Goal: Transaction & Acquisition: Purchase product/service

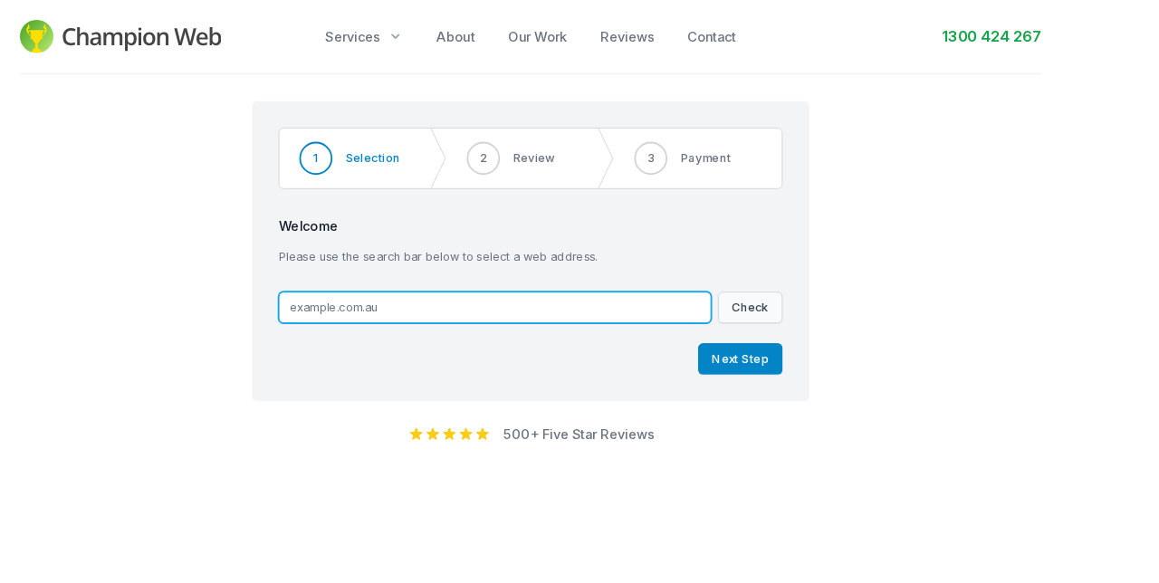
click at [454, 328] on input "text" at bounding box center [540, 336] width 472 height 34
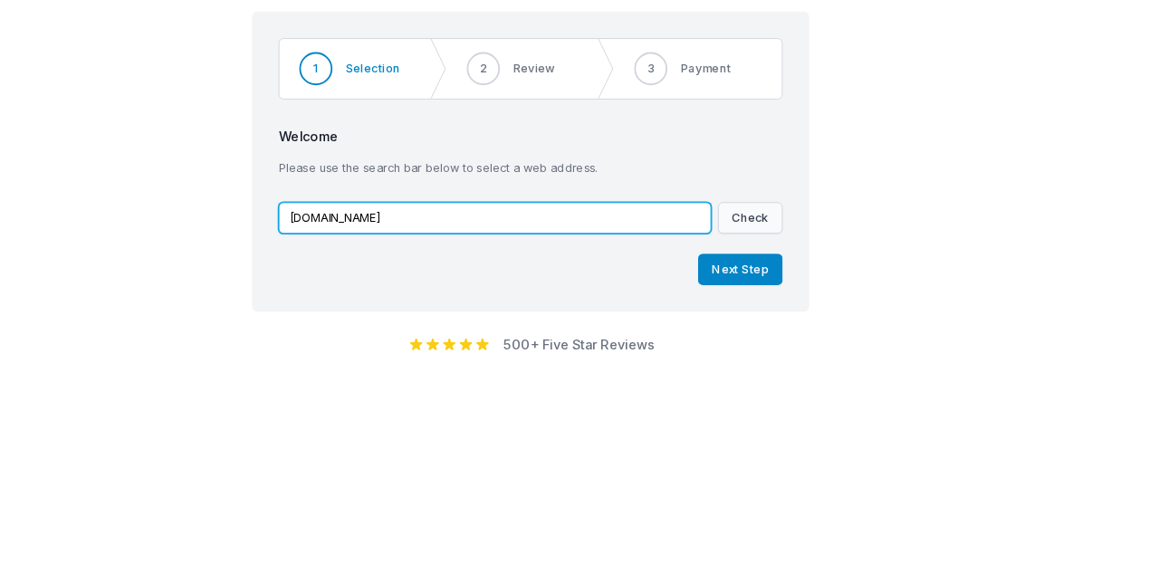
type input "[DOMAIN_NAME]"
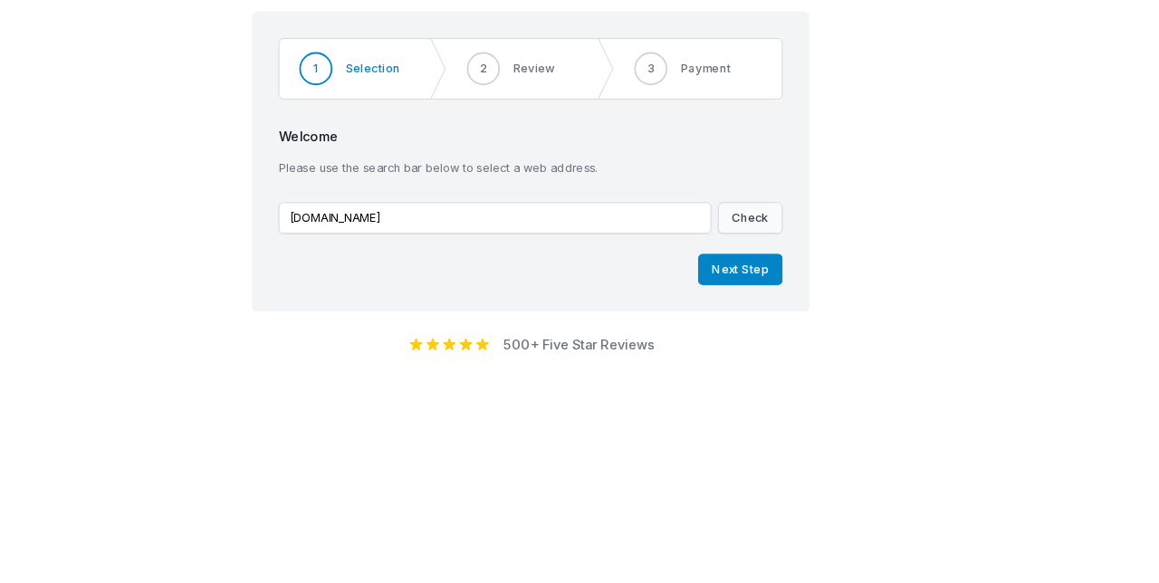
click at [824, 395] on button "Next Step" at bounding box center [808, 392] width 92 height 34
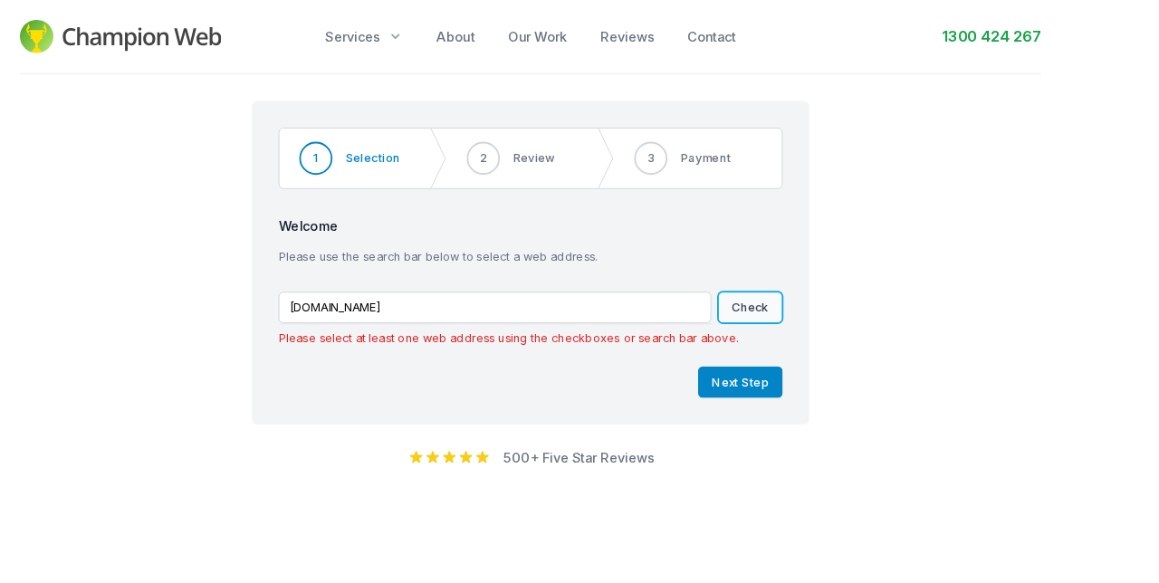
click at [825, 341] on button "Check" at bounding box center [819, 336] width 71 height 34
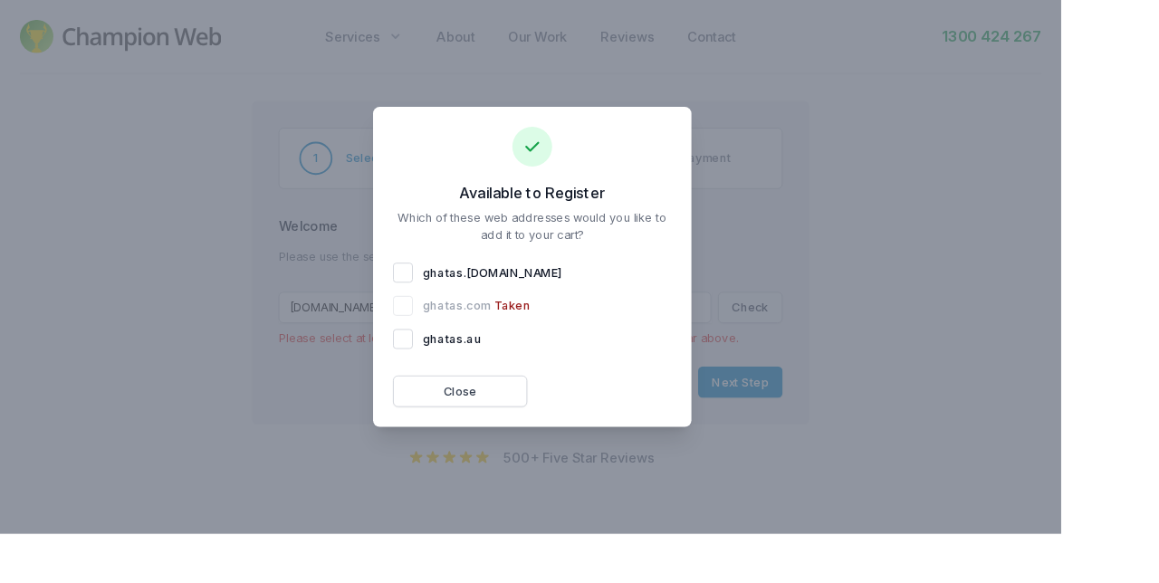
click at [505, 309] on div "ghatas . [DOMAIN_NAME]" at bounding box center [581, 298] width 304 height 22
checkbox input "true"
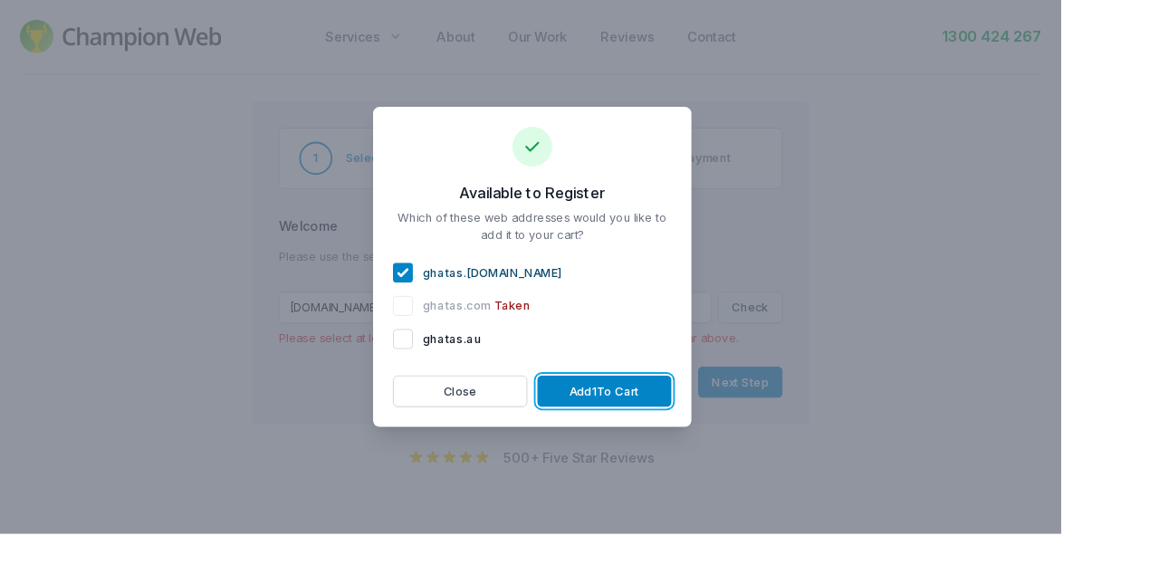
click at [731, 444] on button "Add 1 To Cart" at bounding box center [660, 427] width 147 height 34
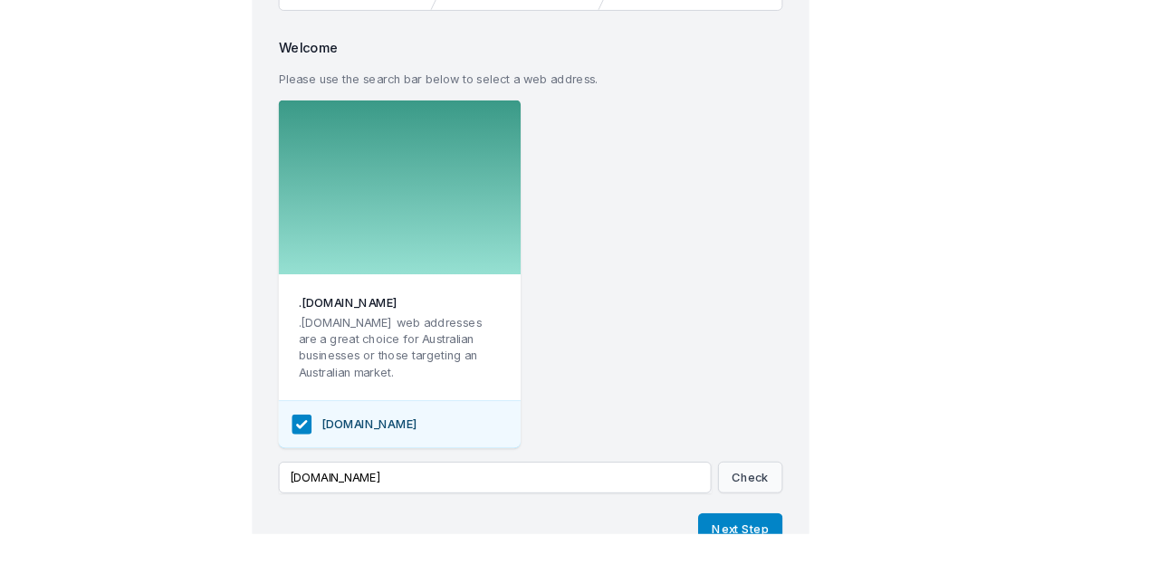
scroll to position [190, 0]
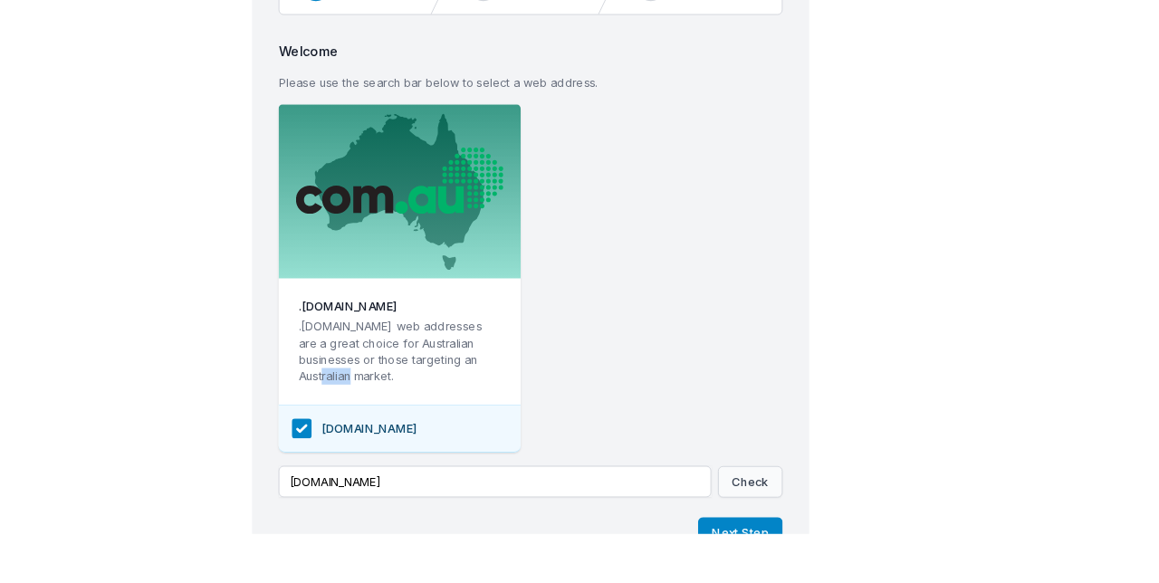
click at [812, 582] on button "Next Step" at bounding box center [808, 582] width 92 height 34
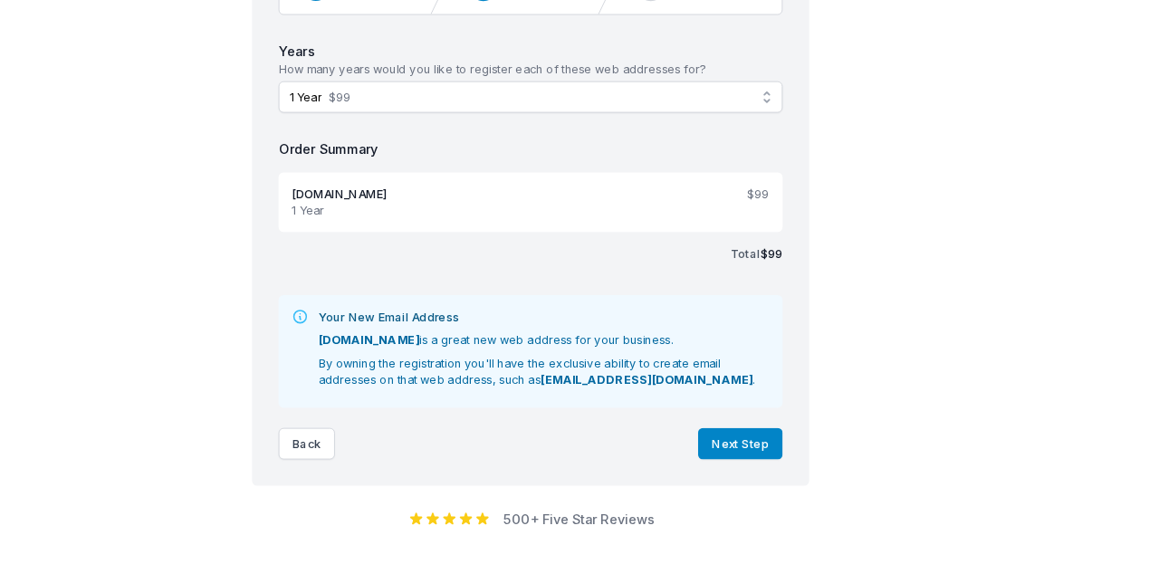
scroll to position [81, 0]
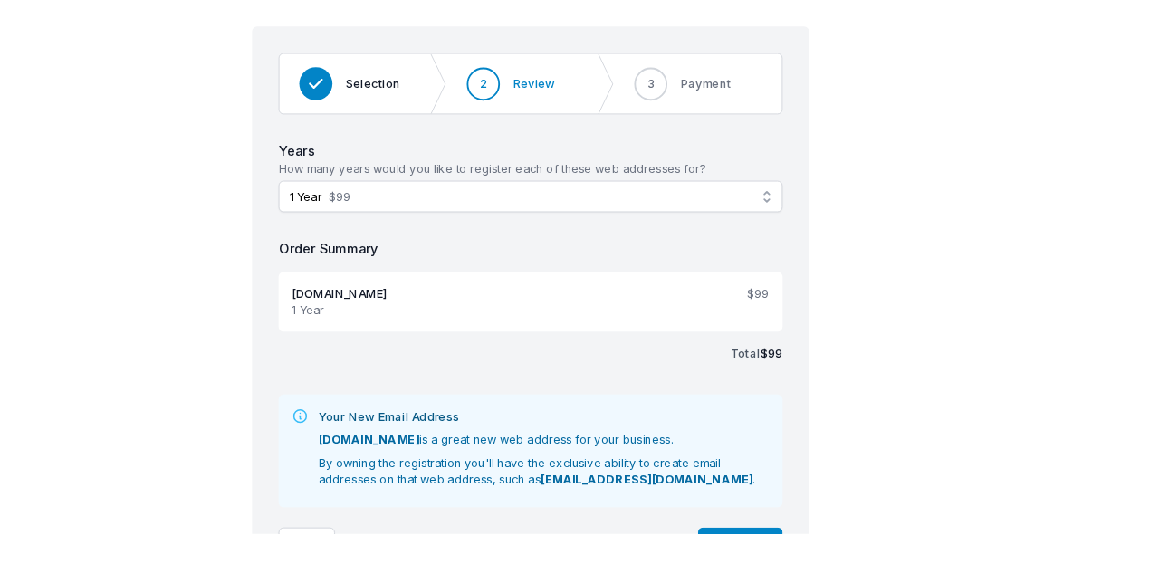
click at [796, 582] on button "Next Step" at bounding box center [808, 593] width 92 height 34
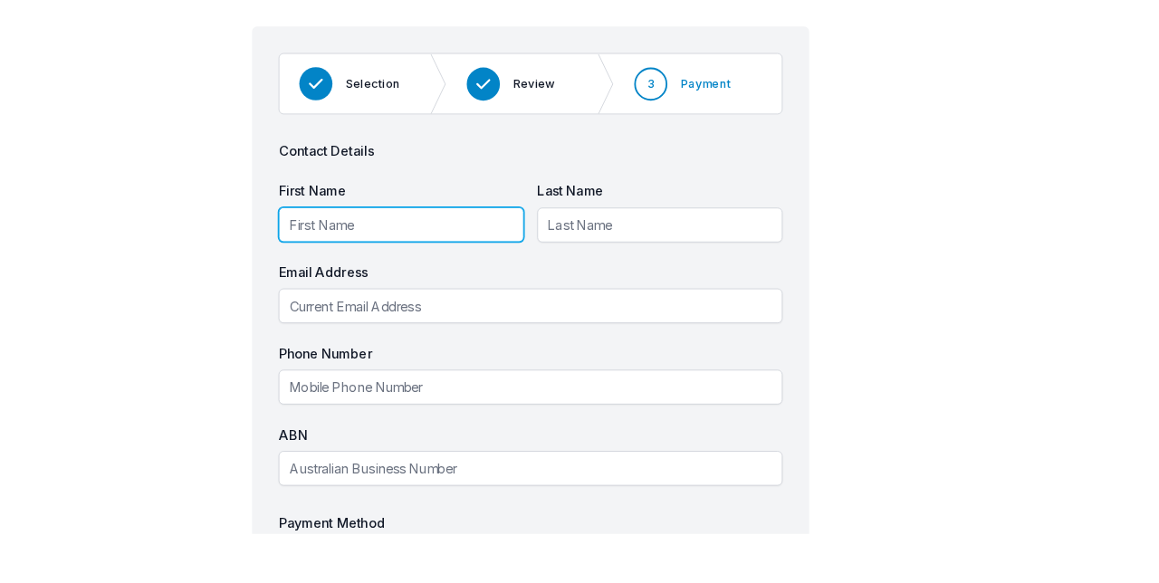
click at [485, 237] on input "First Name" at bounding box center [438, 245] width 268 height 38
type input "Rima"
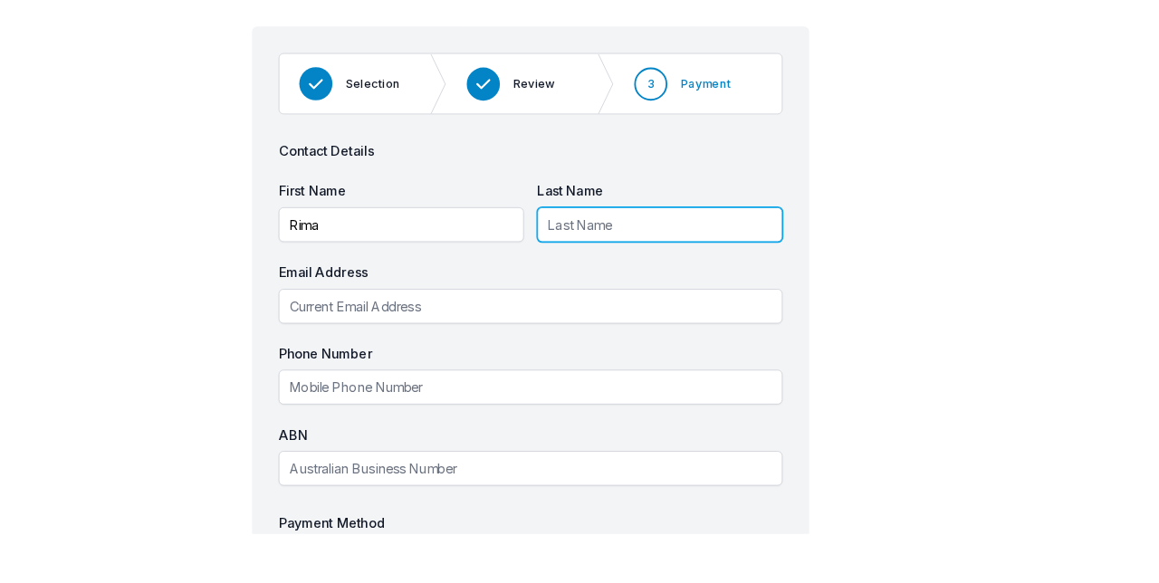
click at [673, 236] on input "Last Name" at bounding box center [721, 245] width 268 height 38
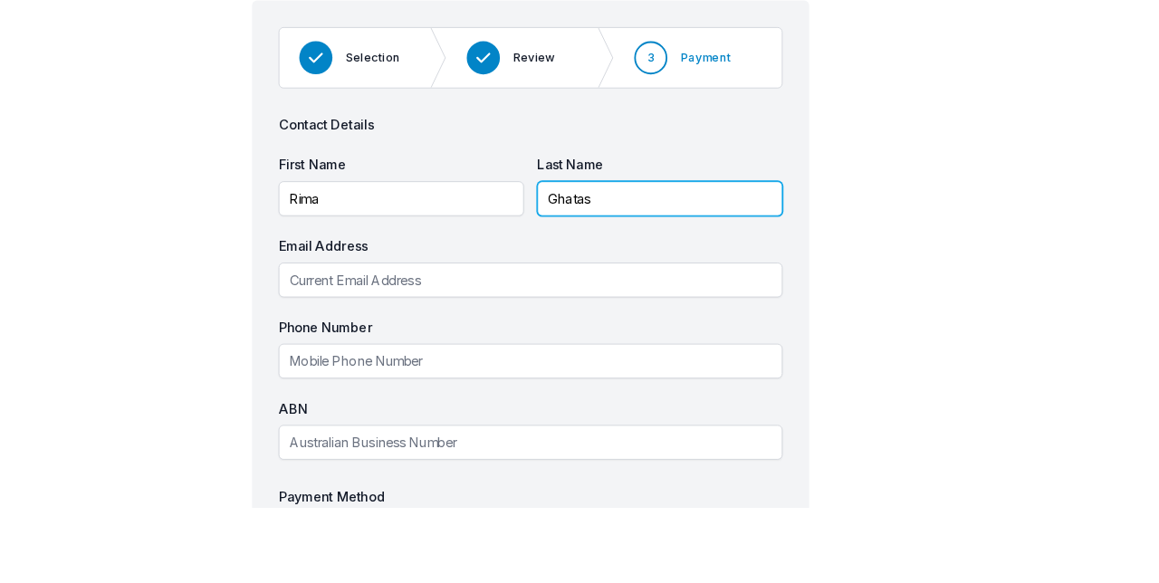
type input "Ghatas"
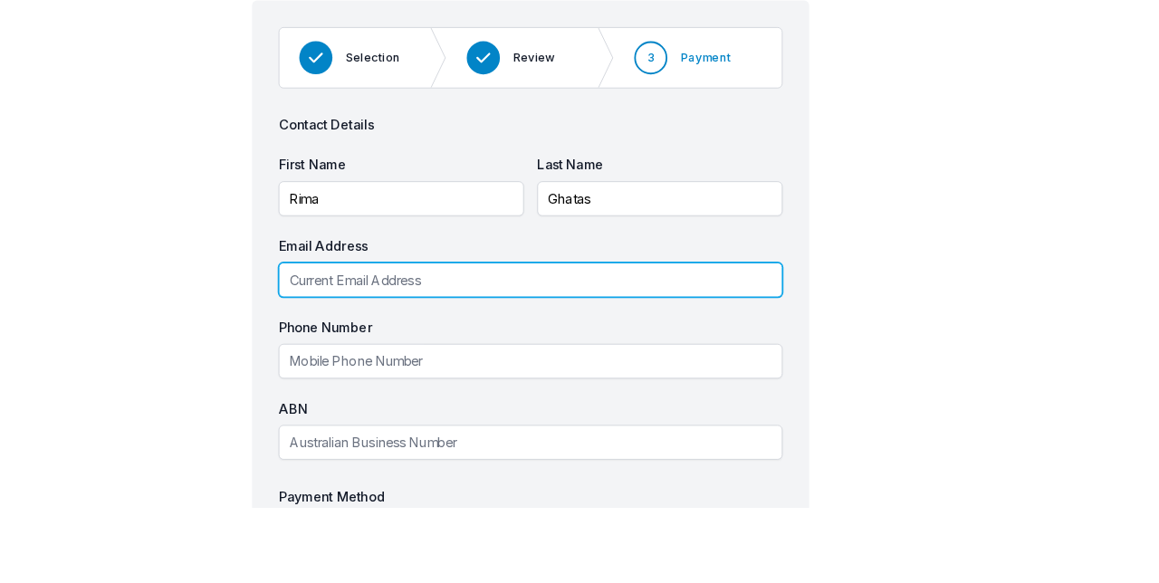
click at [577, 323] on input "Email Address" at bounding box center [579, 334] width 550 height 38
type input "[EMAIL_ADDRESS][DOMAIN_NAME]"
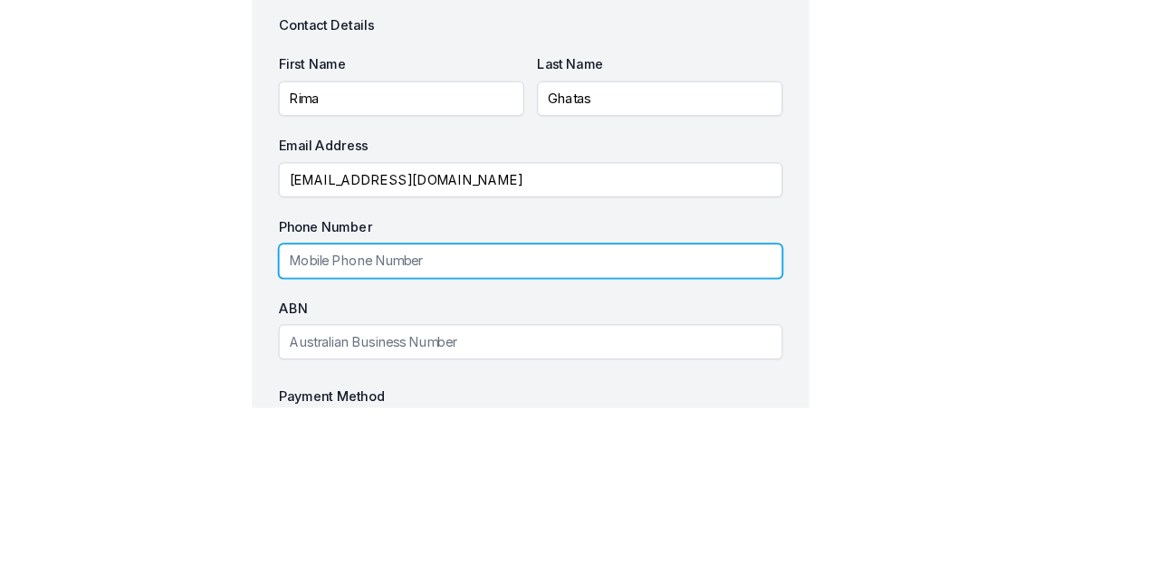
click at [637, 420] on input "Phone Number" at bounding box center [579, 423] width 550 height 38
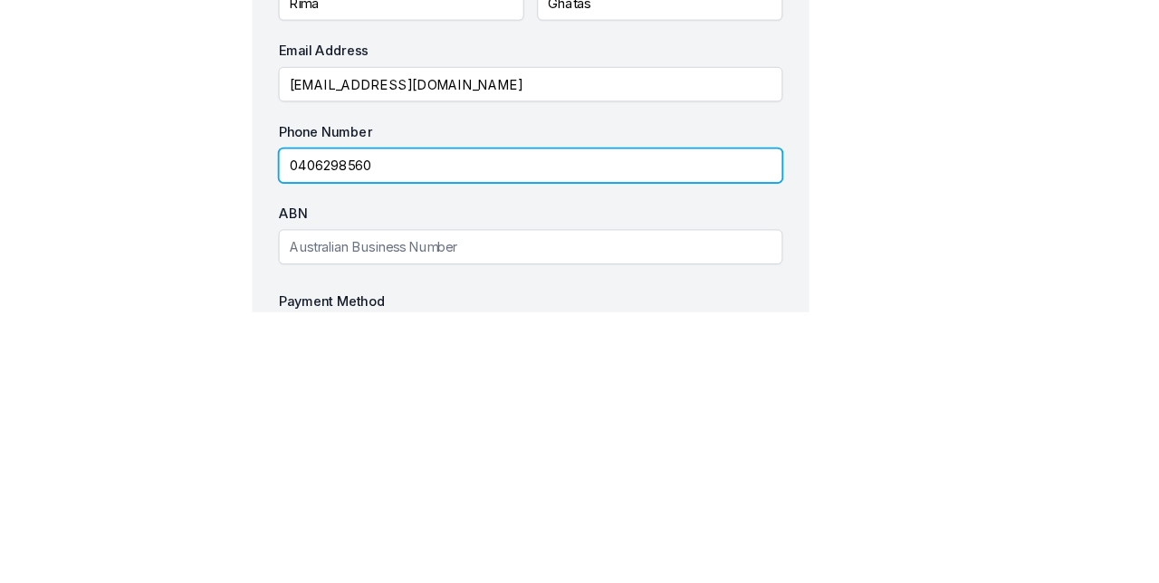
type input "0406298560"
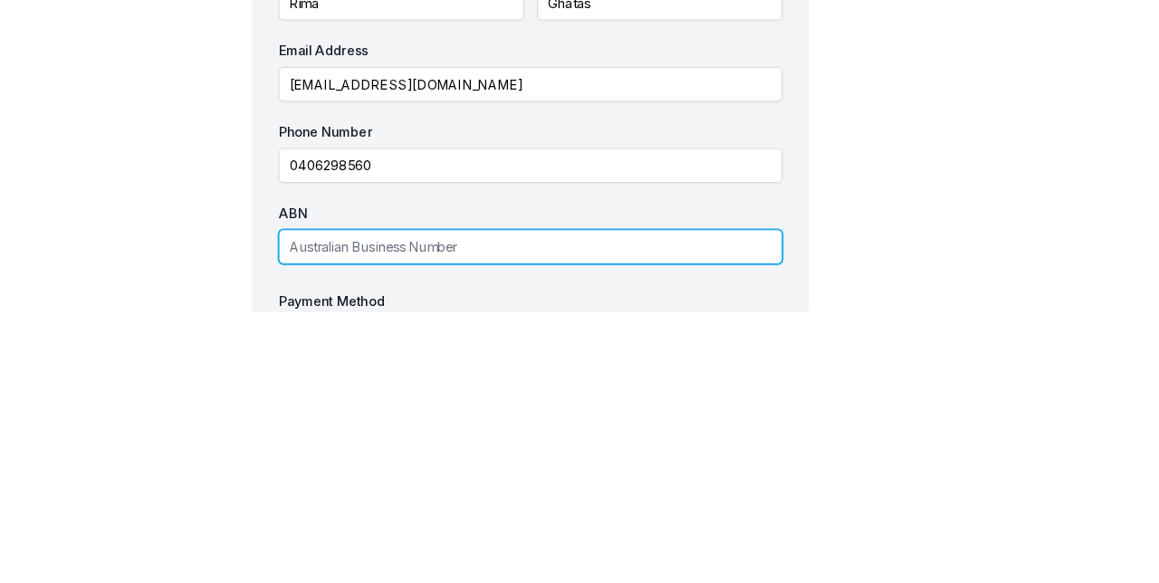
click at [588, 504] on input "ABN" at bounding box center [579, 511] width 550 height 38
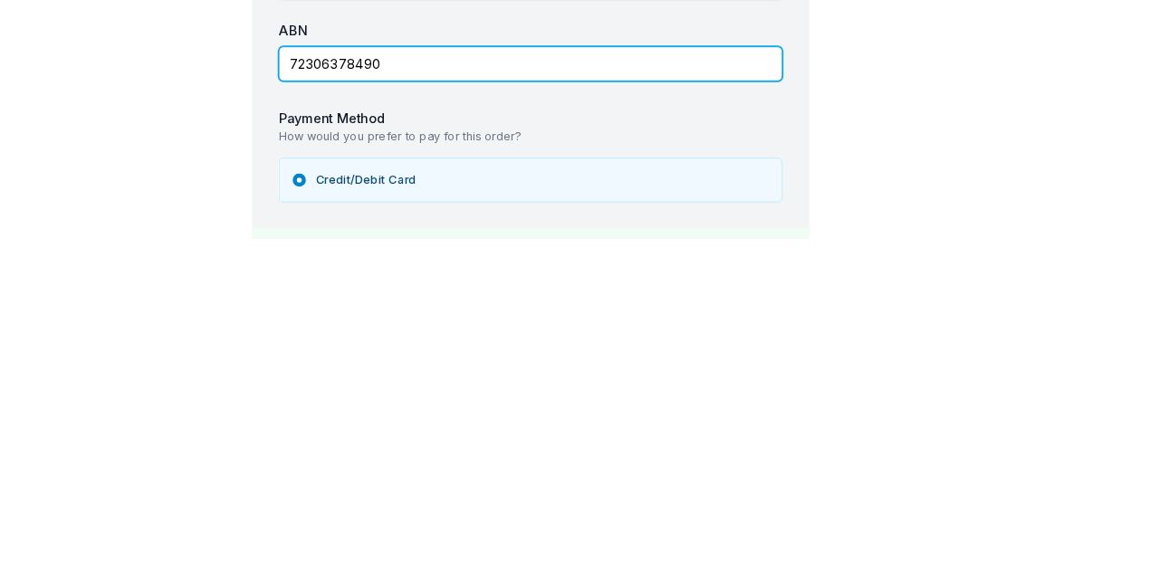
scroll to position [201, 0]
type input "72306378490"
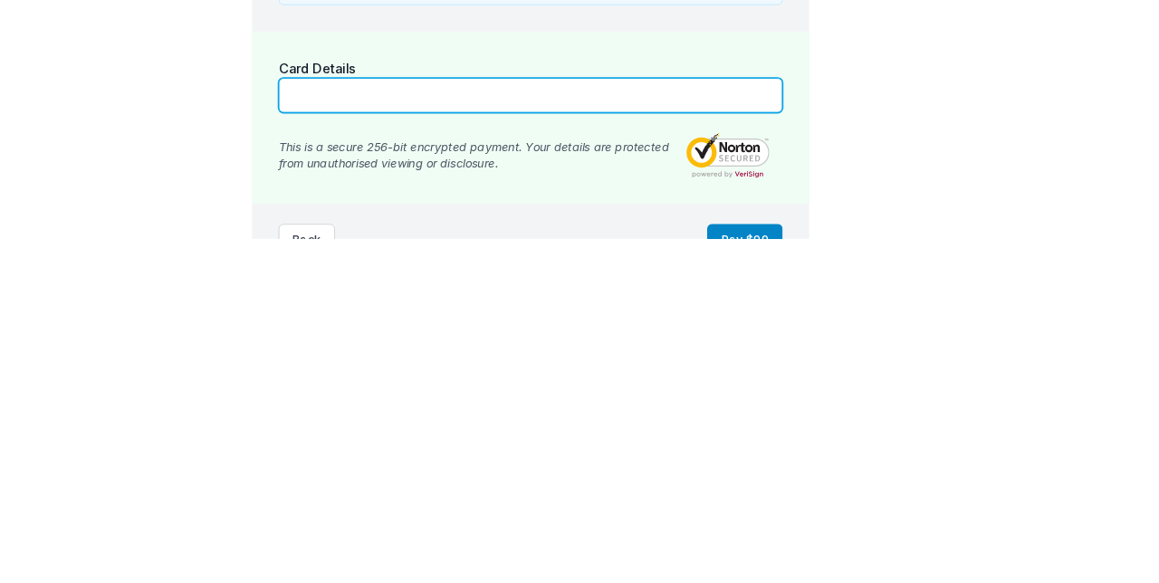
scroll to position [424, 0]
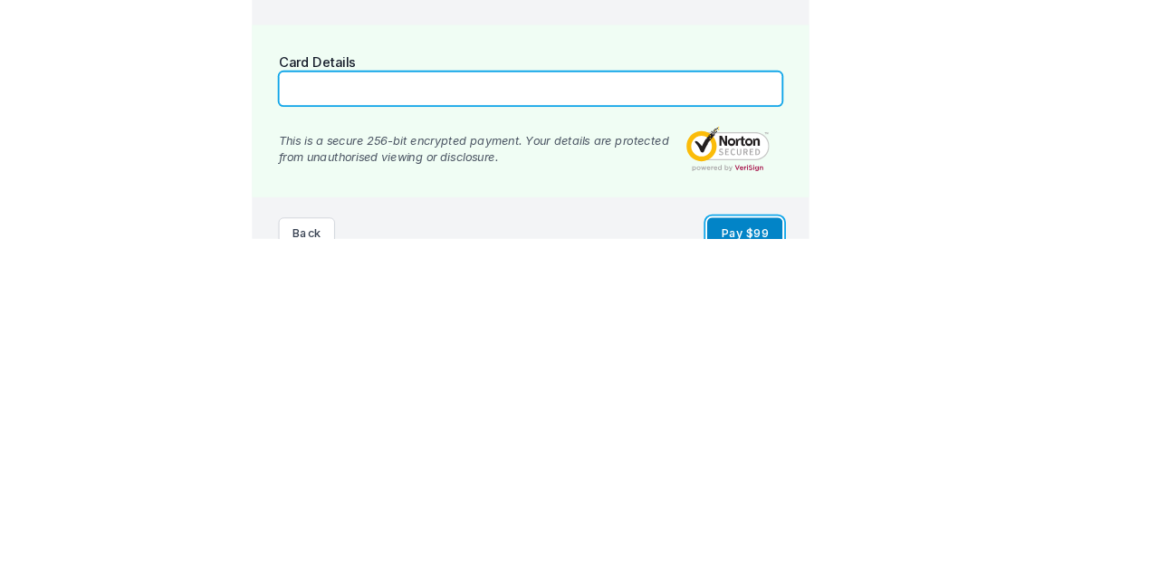
click at [828, 571] on button "Pay $ 99" at bounding box center [813, 576] width 82 height 34
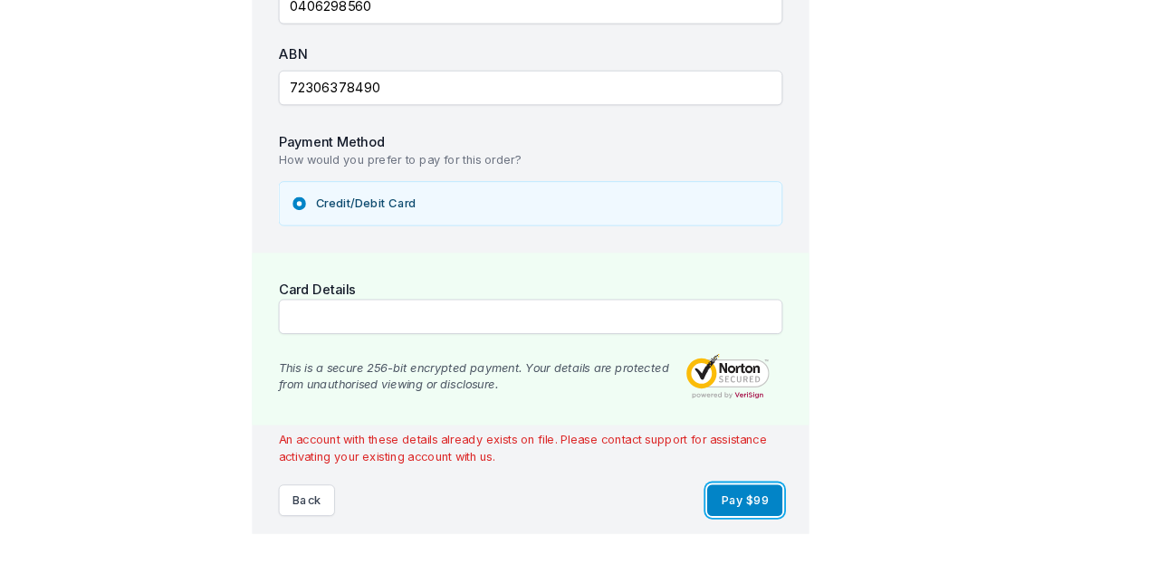
scroll to position [503, 0]
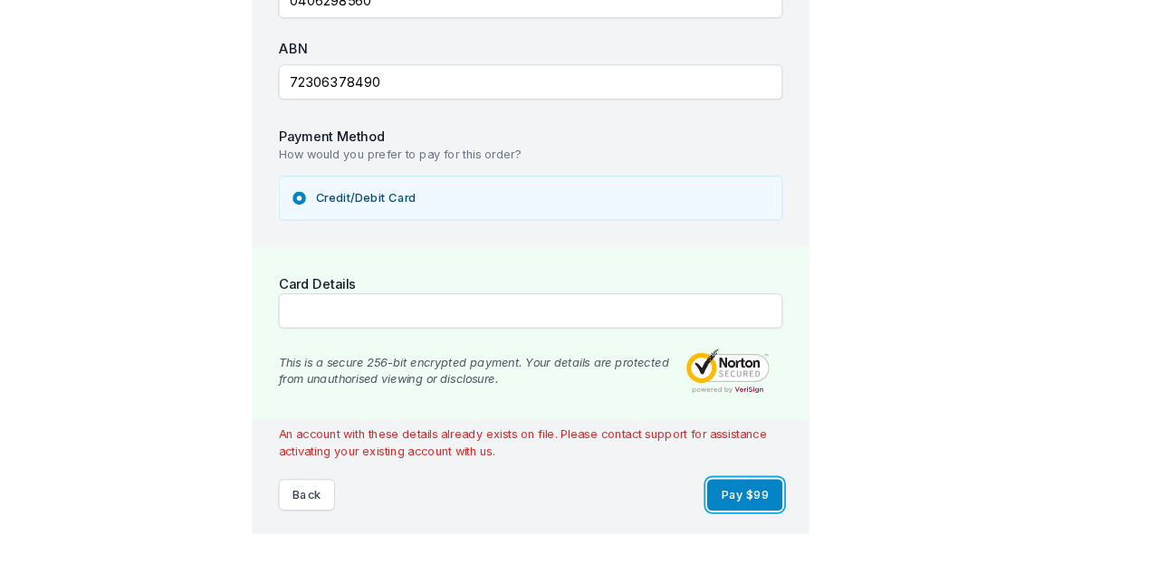
click at [829, 537] on button "Pay $ 99" at bounding box center [813, 540] width 82 height 34
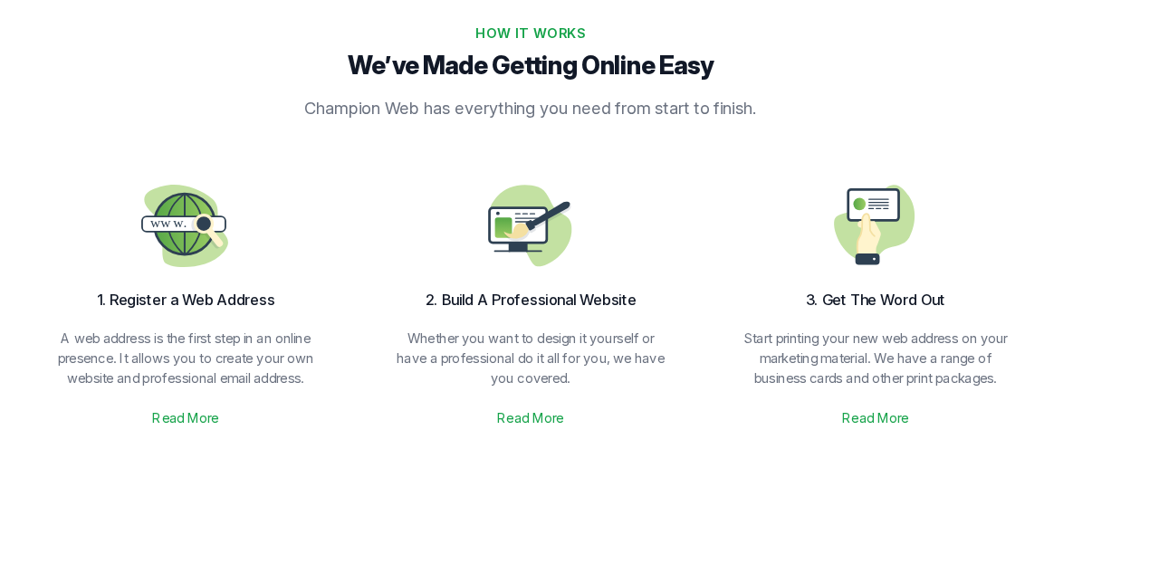
scroll to position [1211, 0]
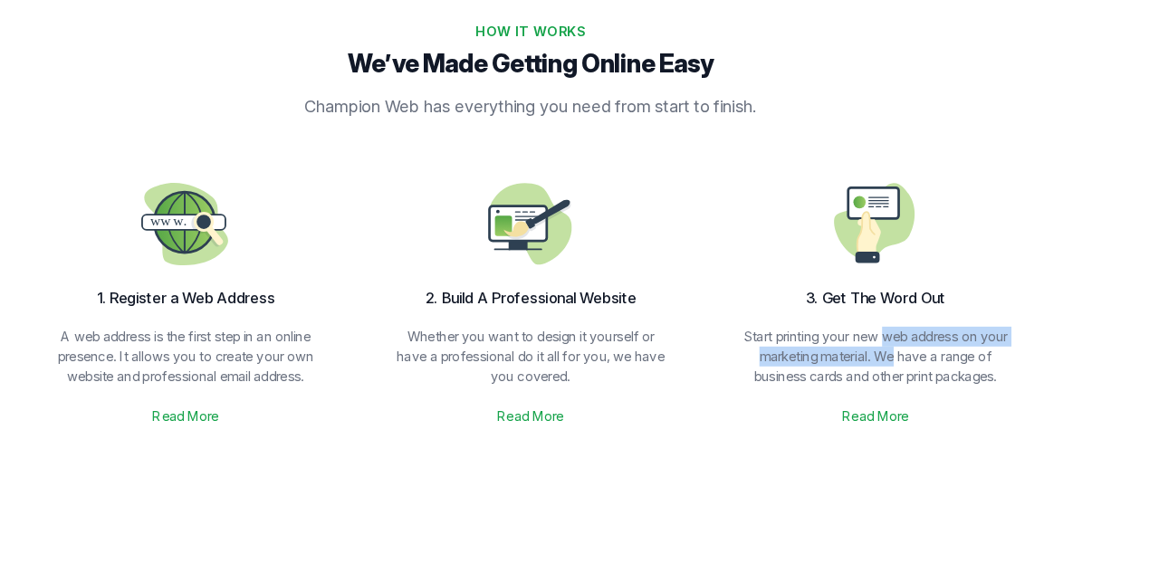
click at [201, 453] on link "Read More" at bounding box center [203, 455] width 72 height 22
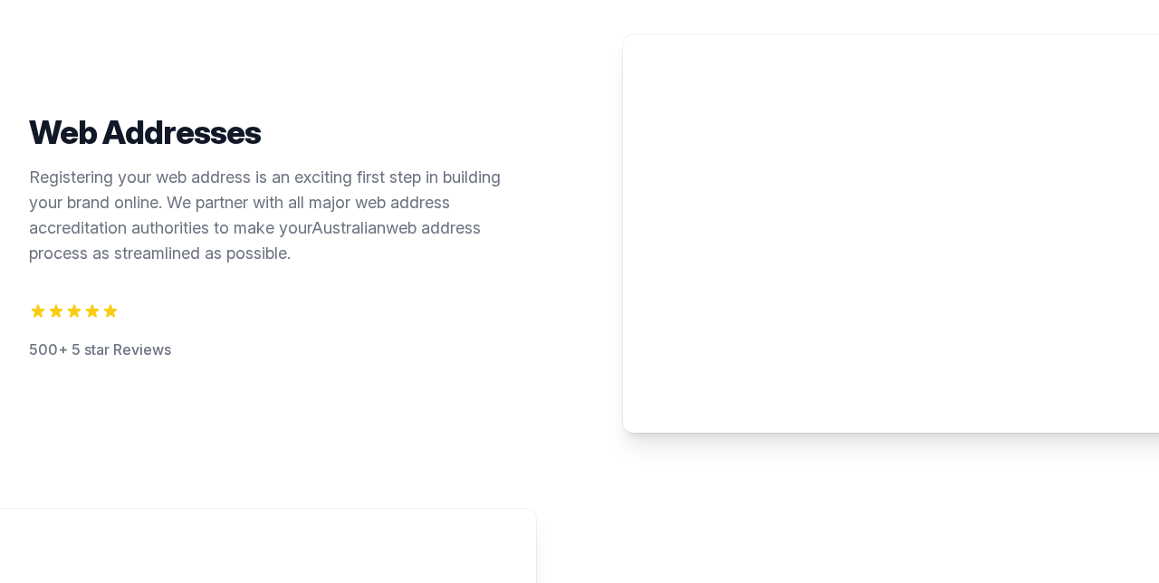
scroll to position [107, 0]
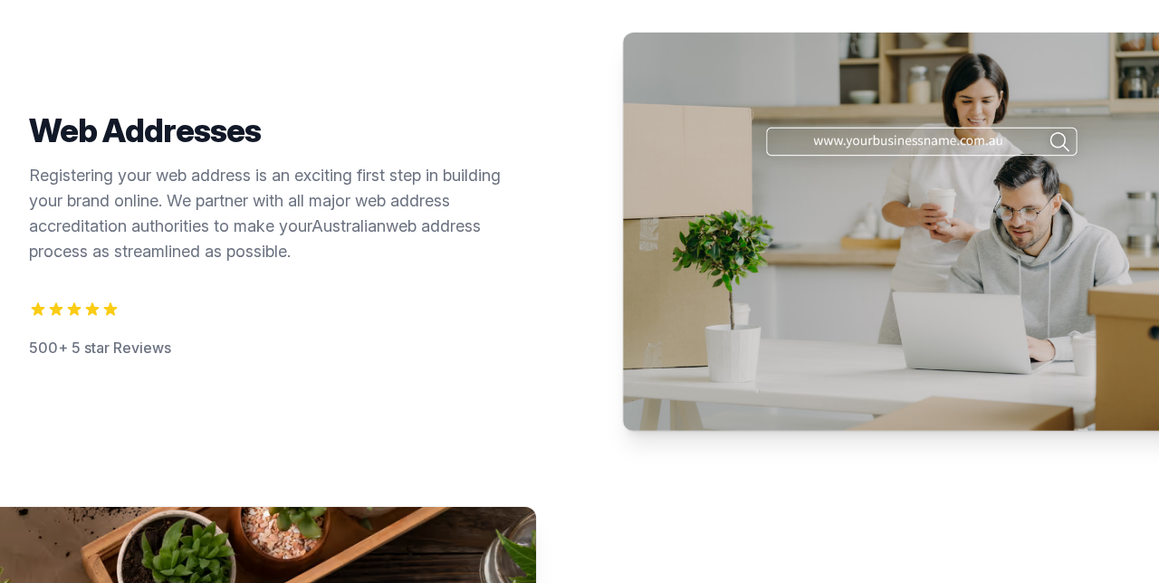
click at [894, 143] on img at bounding box center [921, 232] width 597 height 398
click at [524, 308] on div "Web Addresses Registering your web address is an exciting first step in buildin…" at bounding box center [282, 237] width 507 height 250
click at [253, 143] on h2 "Web Addresses" at bounding box center [282, 130] width 507 height 36
click at [262, 240] on p "Registering your web address is an exciting first step in building your brand o…" at bounding box center [282, 213] width 507 height 101
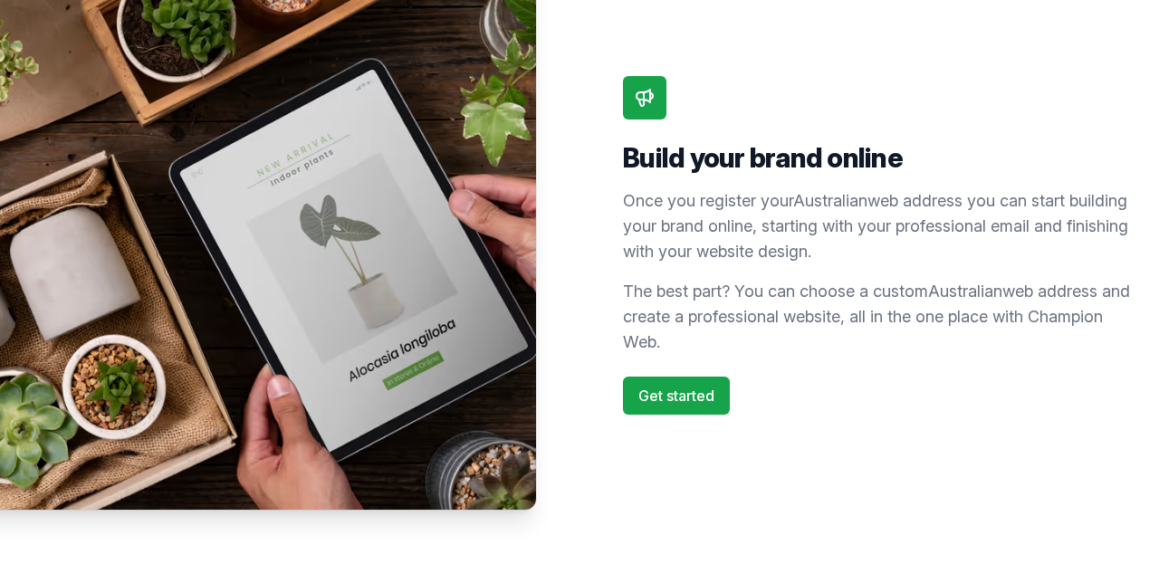
scroll to position [652, 0]
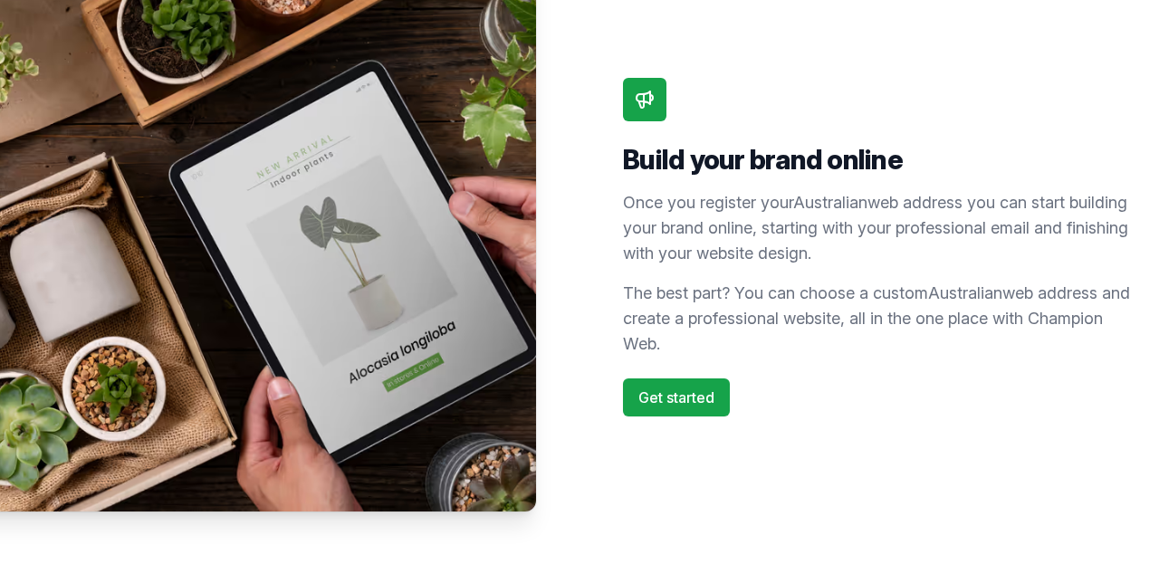
click at [709, 391] on link "Get started" at bounding box center [676, 397] width 107 height 38
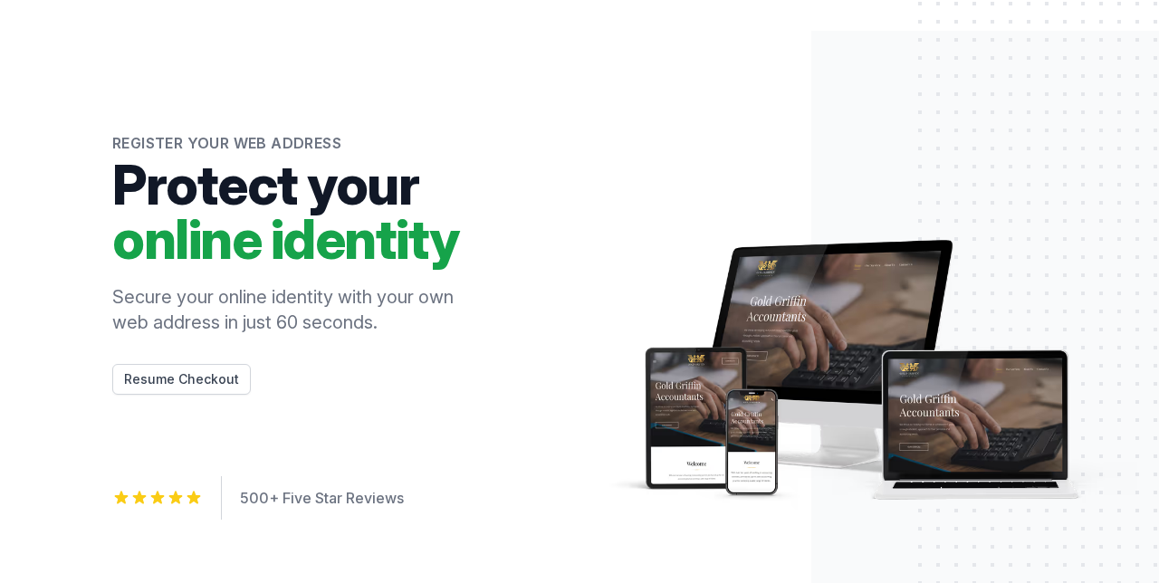
scroll to position [77, 0]
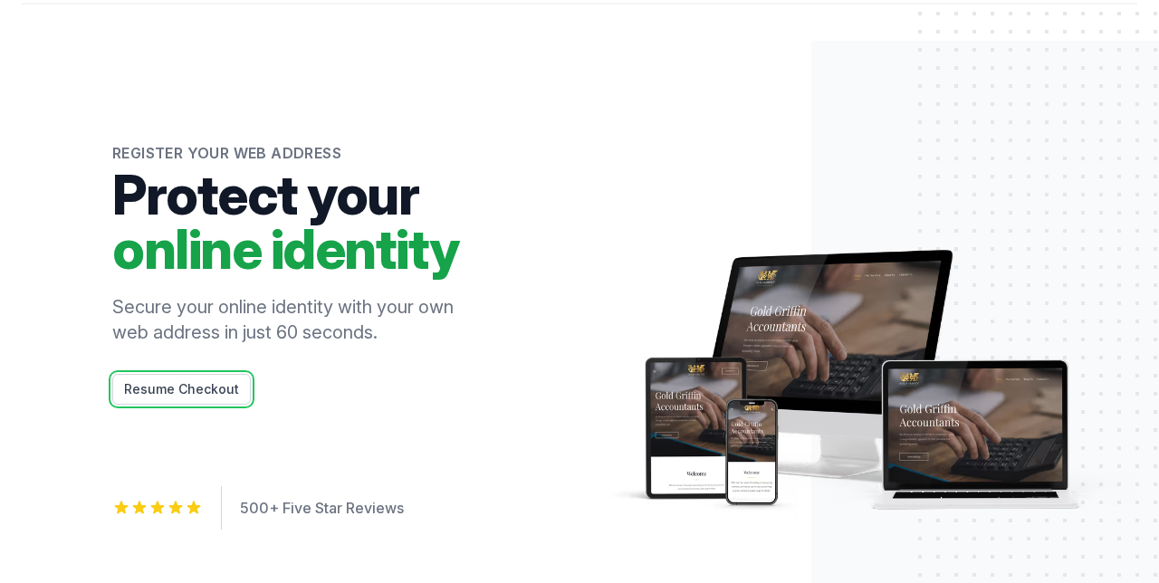
click at [224, 384] on button "Resume Checkout" at bounding box center [181, 389] width 138 height 31
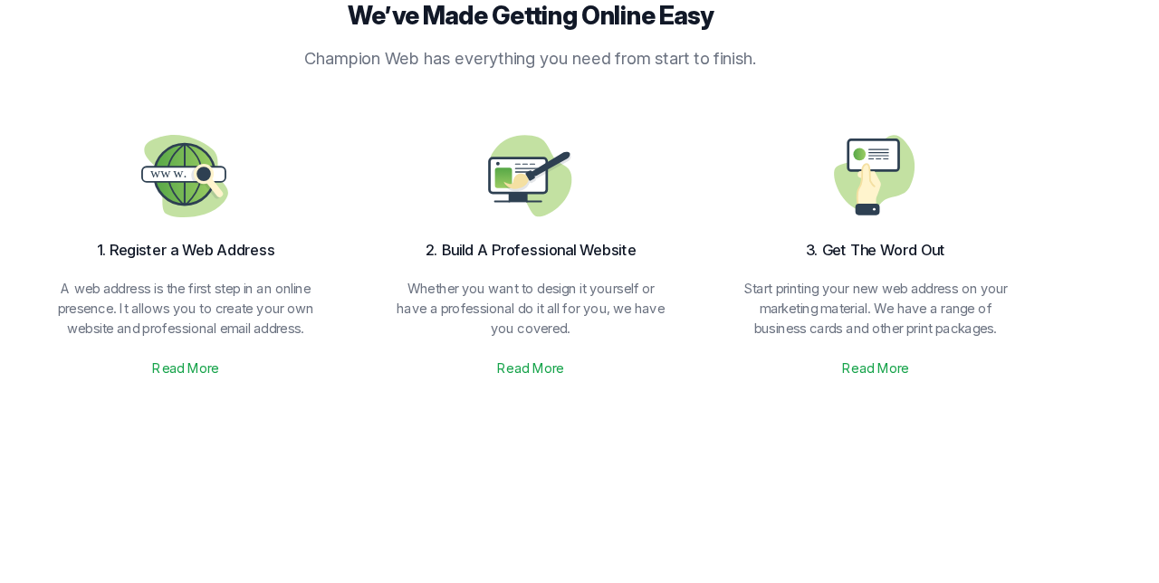
scroll to position [1220, 0]
click at [592, 399] on link "Read More" at bounding box center [579, 402] width 72 height 22
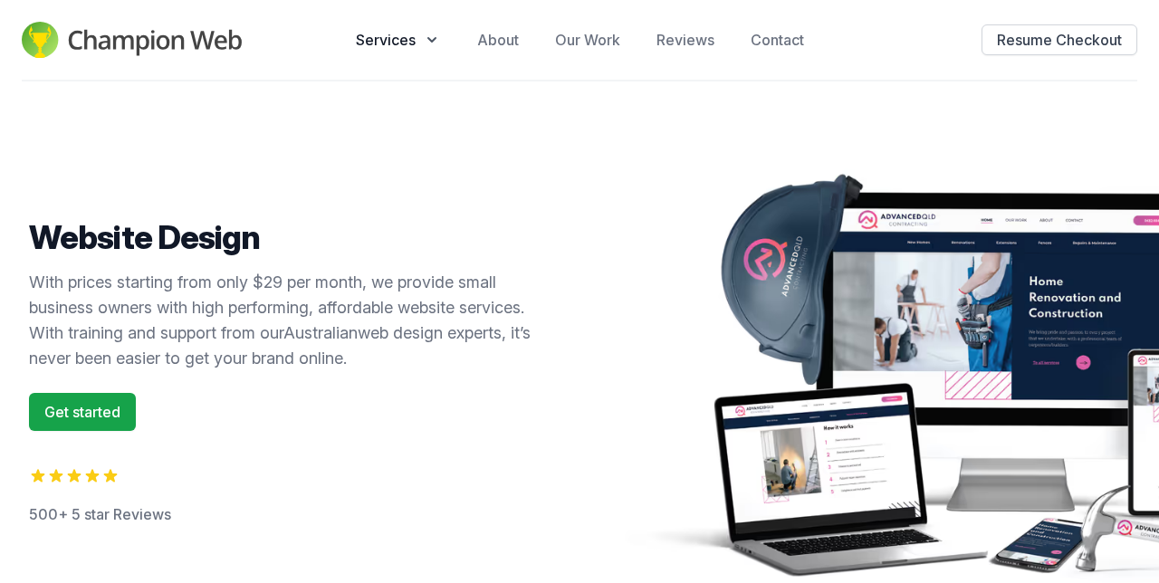
click at [107, 411] on link "Get started" at bounding box center [82, 412] width 107 height 38
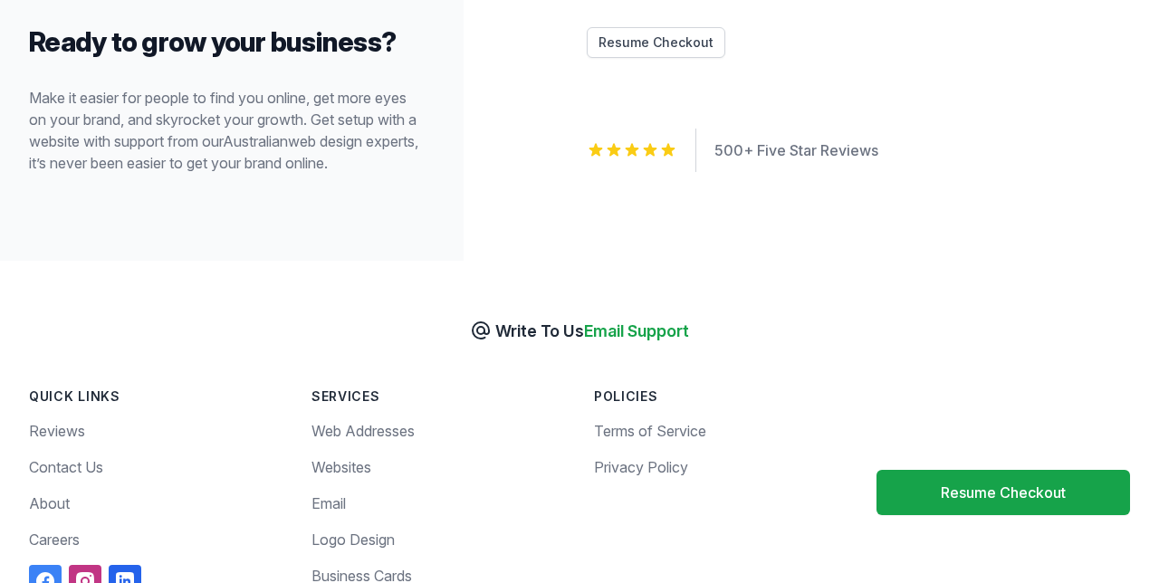
scroll to position [5457, 0]
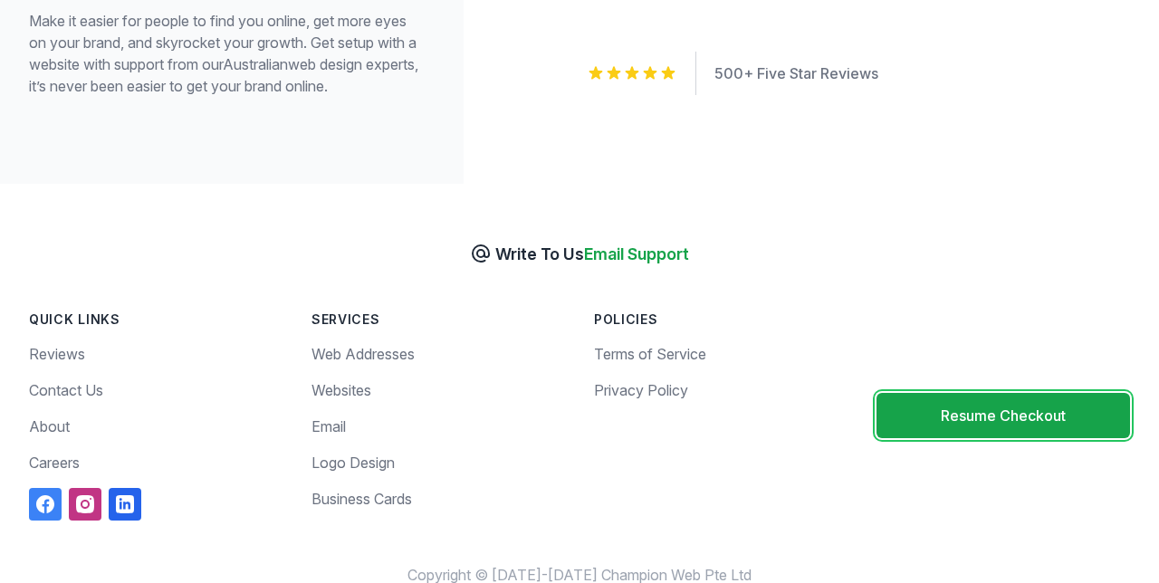
click at [978, 425] on button "Resume Checkout" at bounding box center [1002, 415] width 253 height 45
